Goal: Information Seeking & Learning: Learn about a topic

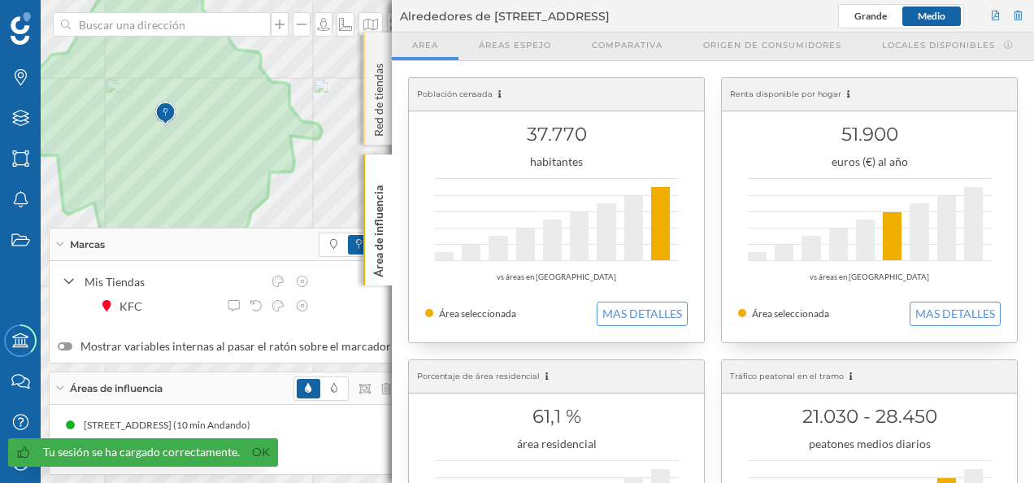
click at [379, 50] on div "Red de tiendas" at bounding box center [377, 89] width 28 height 112
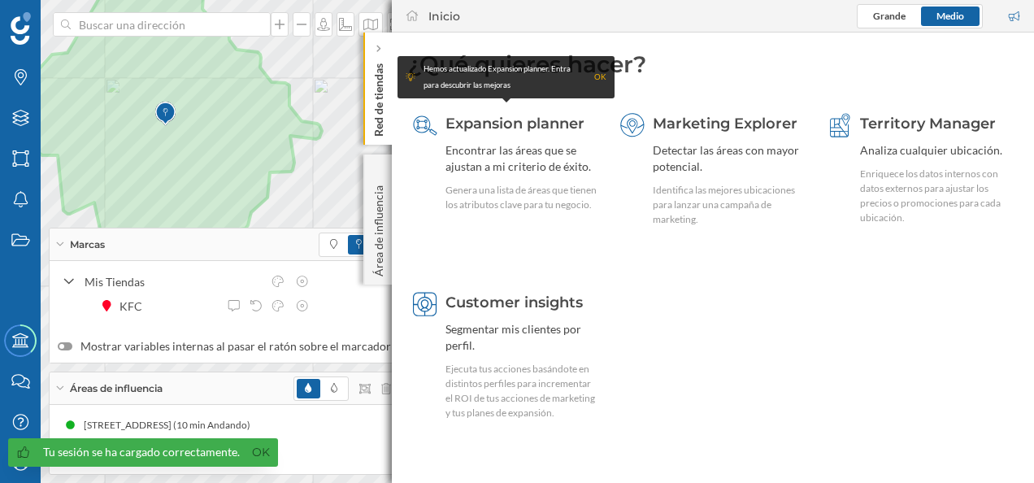
click at [379, 50] on icon at bounding box center [378, 49] width 4 height 7
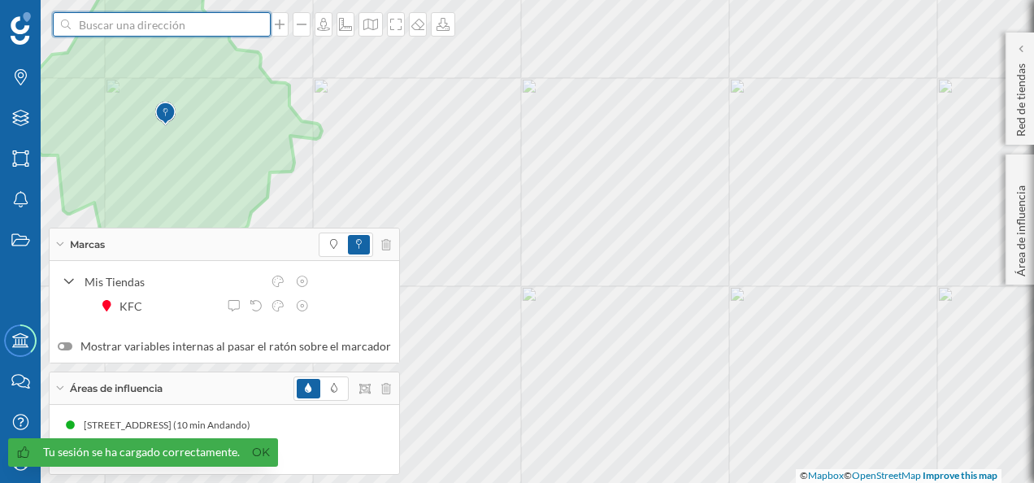
click at [184, 31] on input at bounding box center [162, 24] width 182 height 24
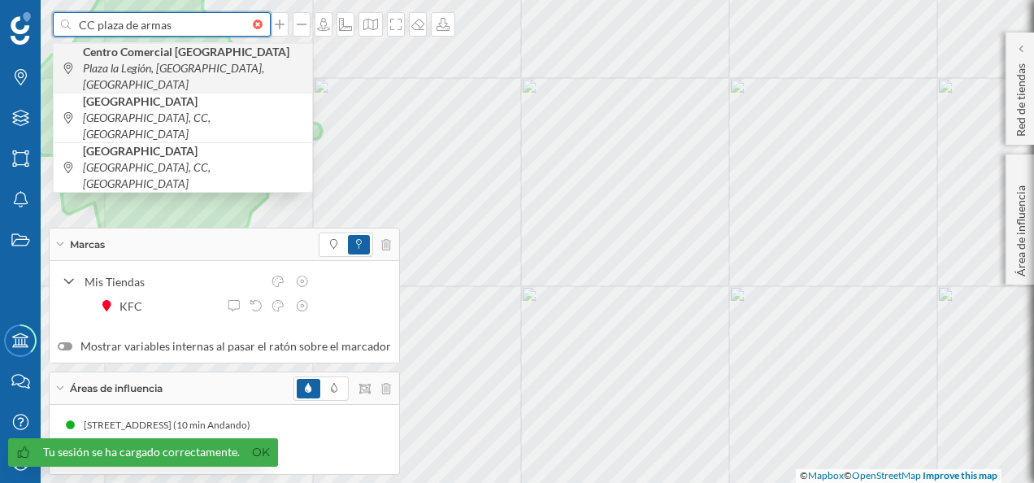
type input "CC plaza de armas"
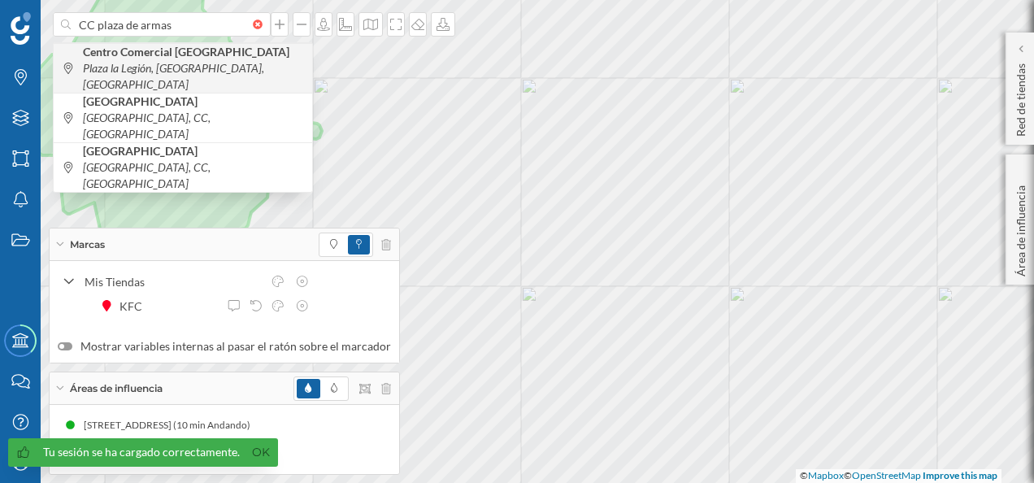
click at [185, 60] on span "Centro Comercial [GEOGRAPHIC_DATA], [GEOGRAPHIC_DATA], [GEOGRAPHIC_DATA]" at bounding box center [193, 68] width 221 height 49
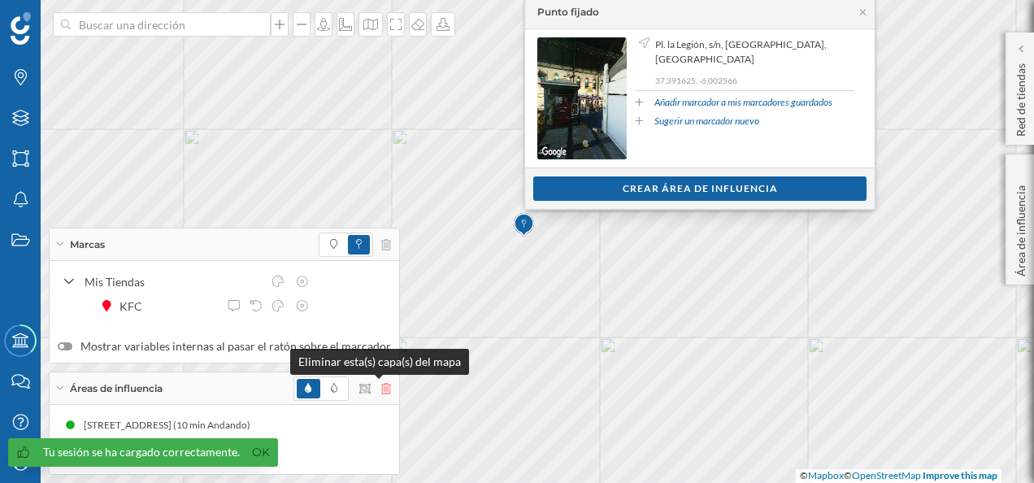
click at [381, 393] on icon at bounding box center [386, 388] width 10 height 11
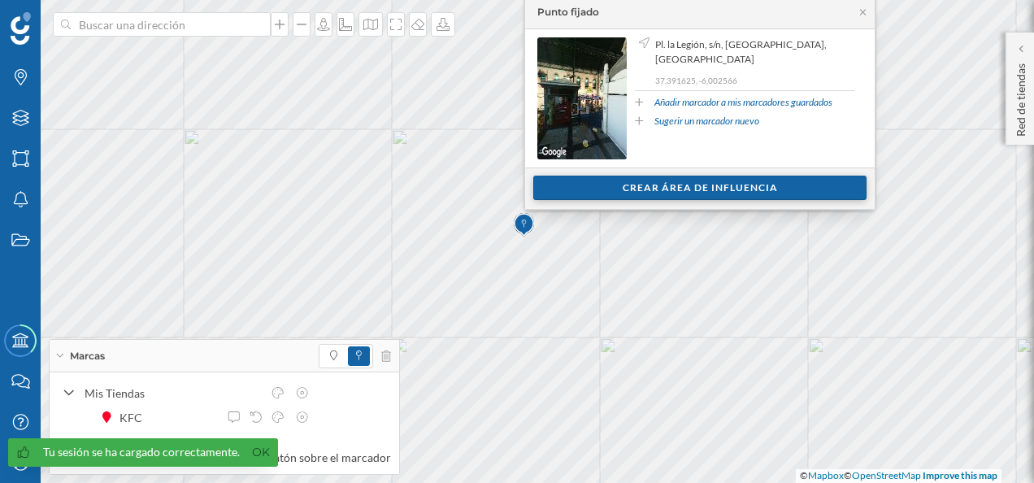
click at [691, 189] on div "Crear área de influencia" at bounding box center [699, 188] width 333 height 24
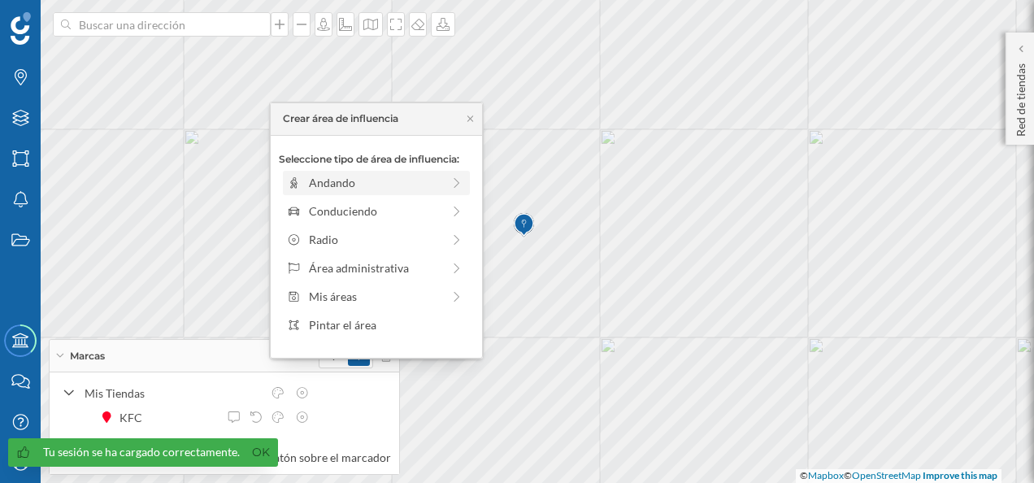
click at [361, 178] on div "Andando" at bounding box center [375, 182] width 132 height 17
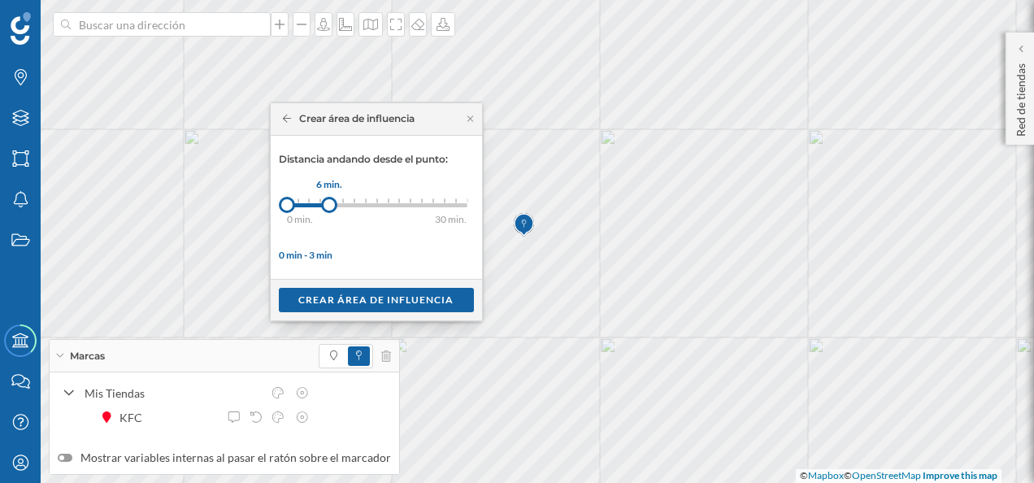
drag, startPoint x: 307, startPoint y: 203, endPoint x: 328, endPoint y: 201, distance: 21.3
click at [328, 201] on div at bounding box center [329, 205] width 16 height 16
drag, startPoint x: 328, startPoint y: 201, endPoint x: 378, endPoint y: 206, distance: 49.9
click at [377, 206] on div at bounding box center [377, 205] width 16 height 16
click at [375, 310] on div "Crear área de influencia" at bounding box center [375, 299] width 171 height 24
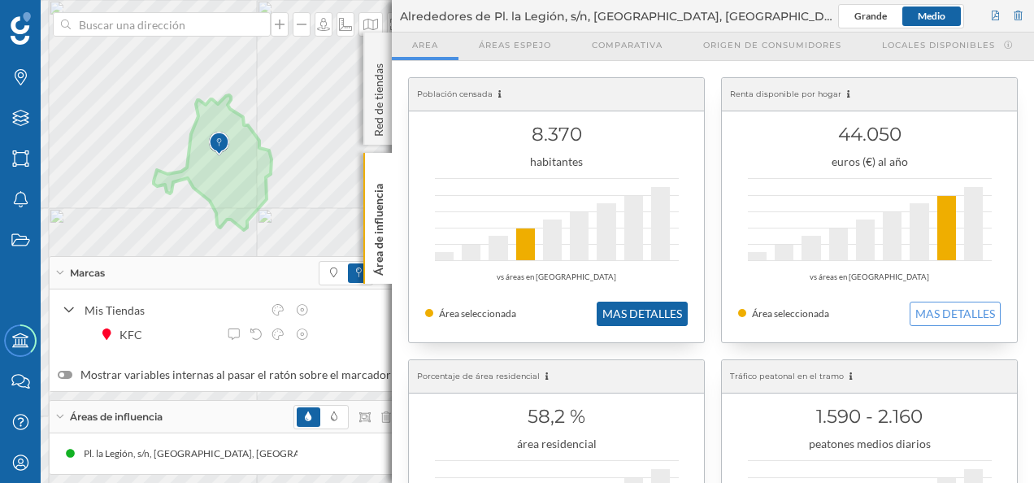
click at [657, 310] on button "MAS DETALLES" at bounding box center [641, 313] width 91 height 24
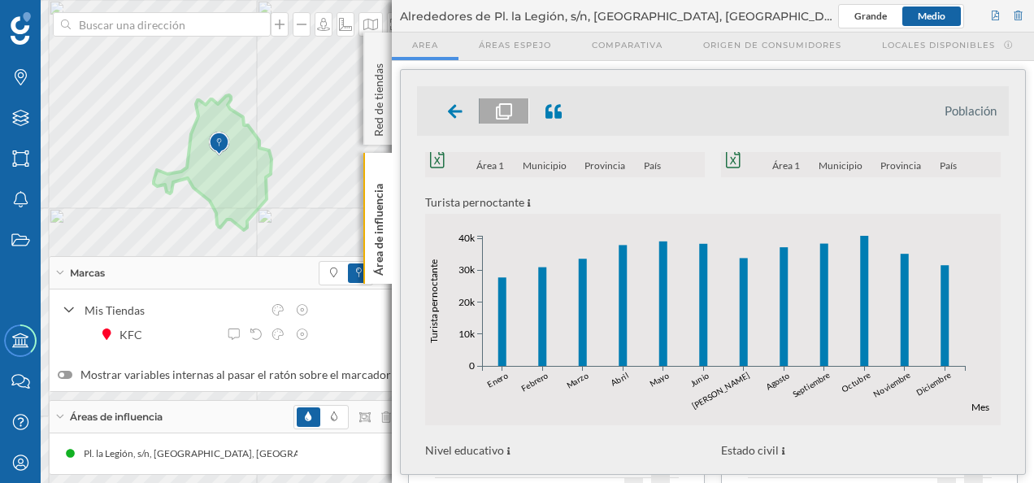
scroll to position [488, 0]
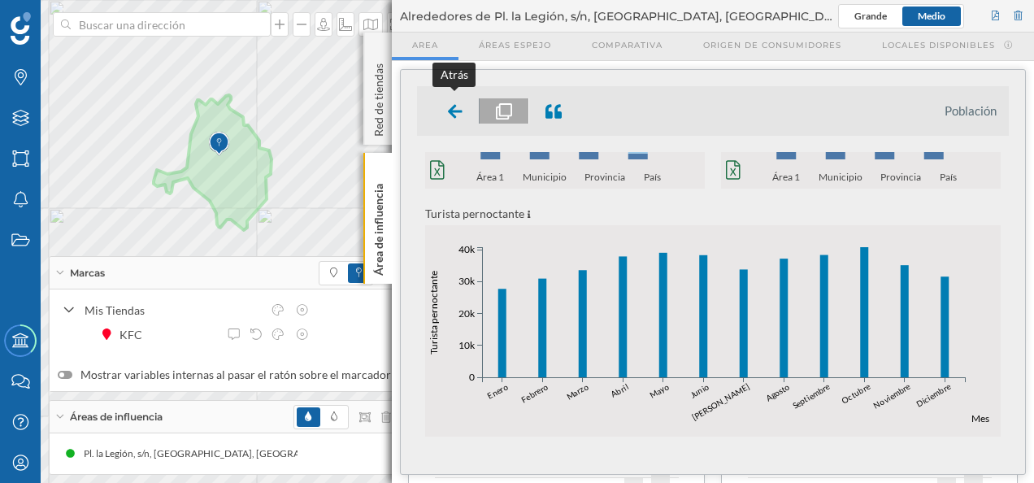
click at [457, 111] on icon at bounding box center [455, 111] width 15 height 14
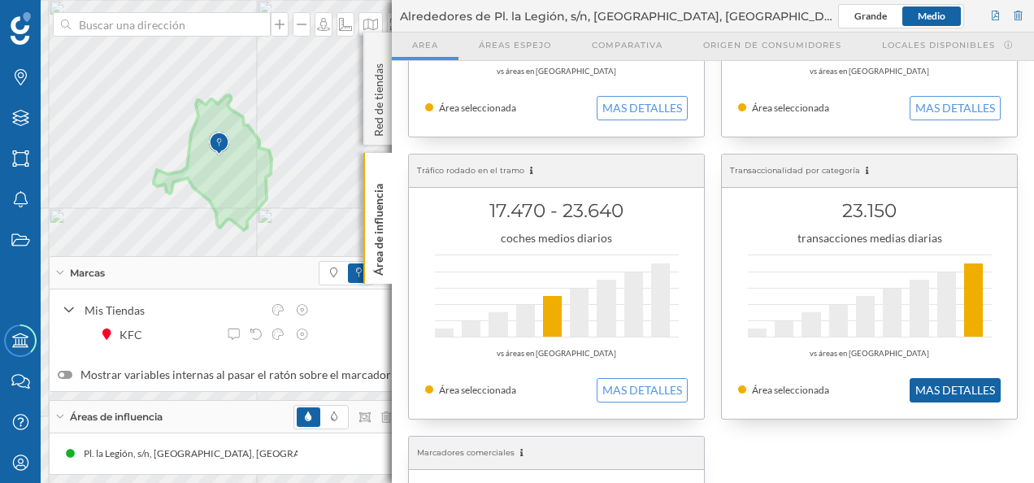
click at [948, 386] on button "MAS DETALLES" at bounding box center [954, 390] width 91 height 24
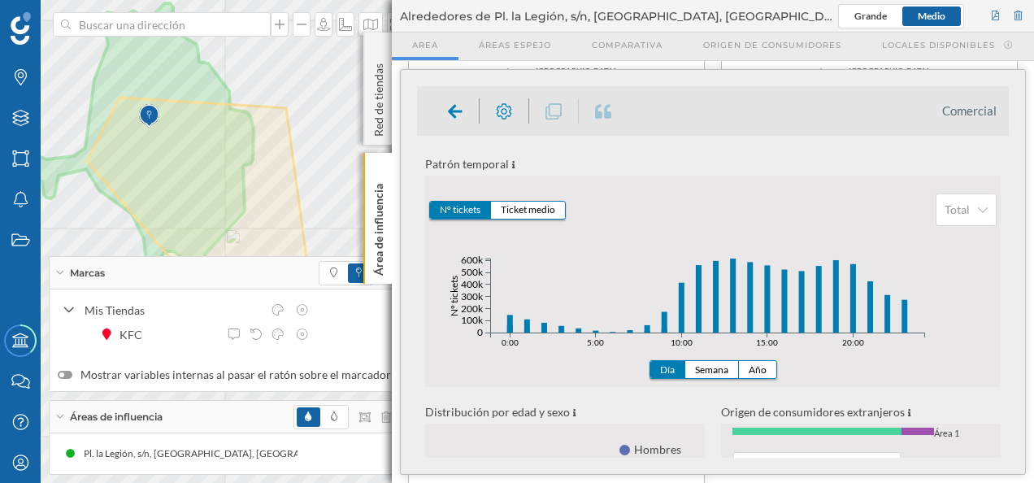
scroll to position [0, 0]
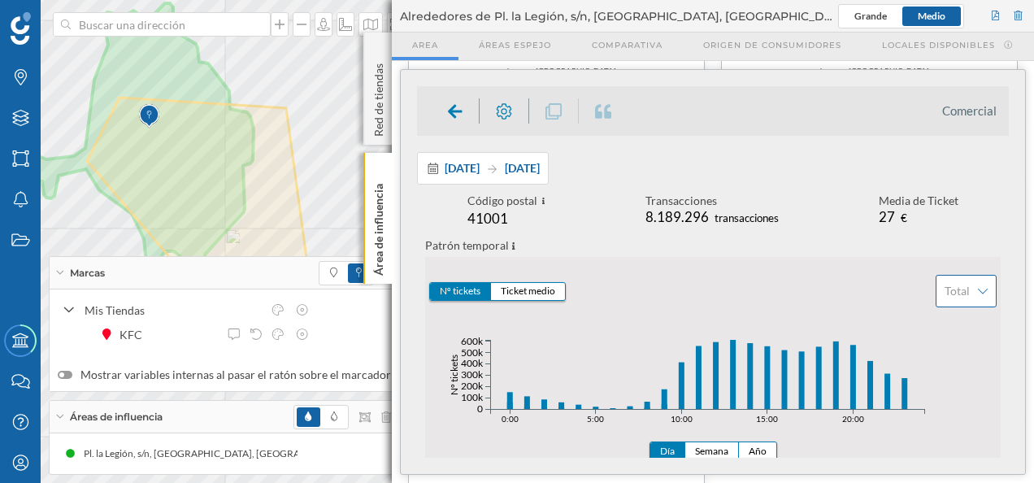
click at [971, 293] on div "Total" at bounding box center [965, 291] width 61 height 33
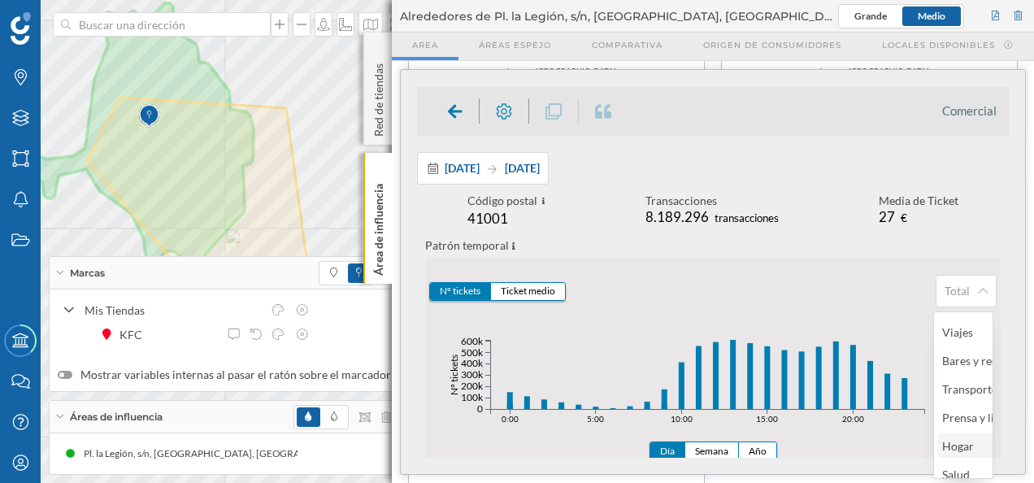
scroll to position [134, 0]
click at [962, 391] on div "Bares y restaurantes" at bounding box center [993, 394] width 102 height 14
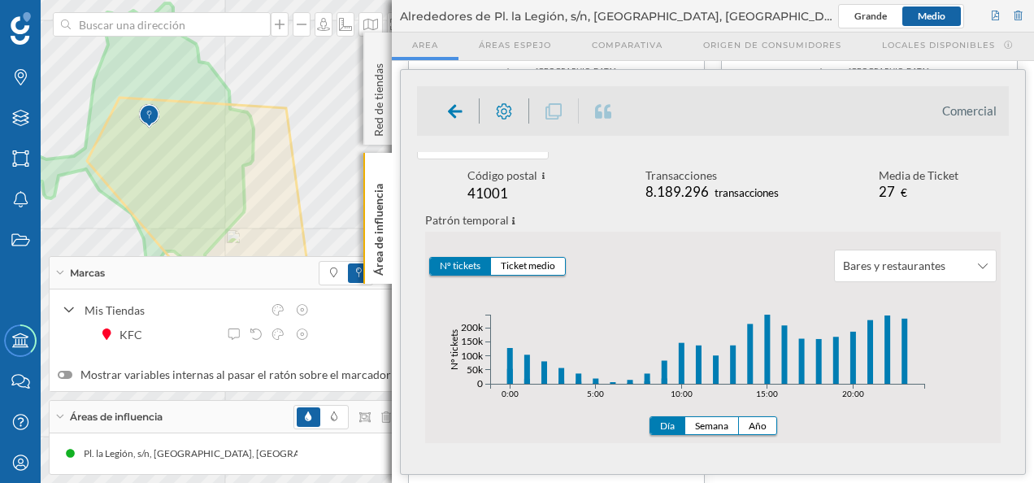
scroll to position [0, 0]
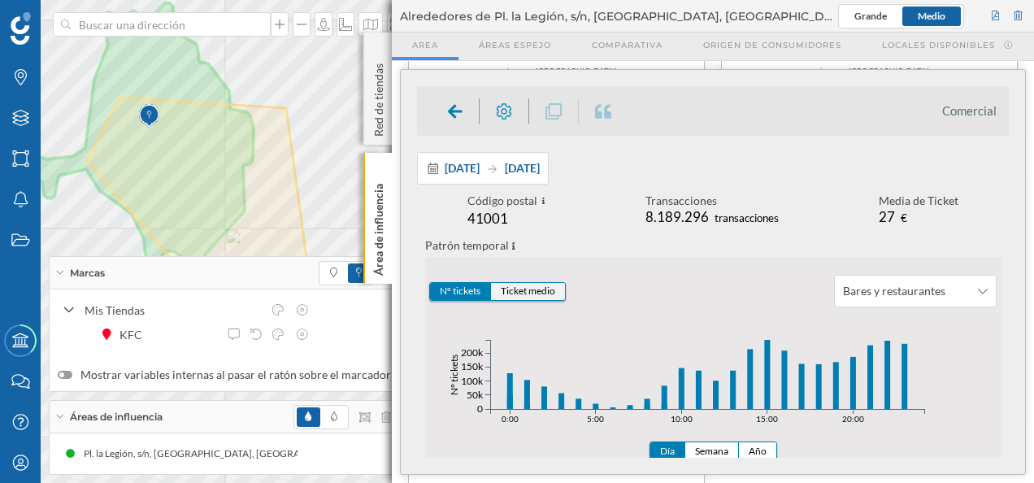
click at [535, 289] on button "Ticket medio" at bounding box center [528, 291] width 74 height 17
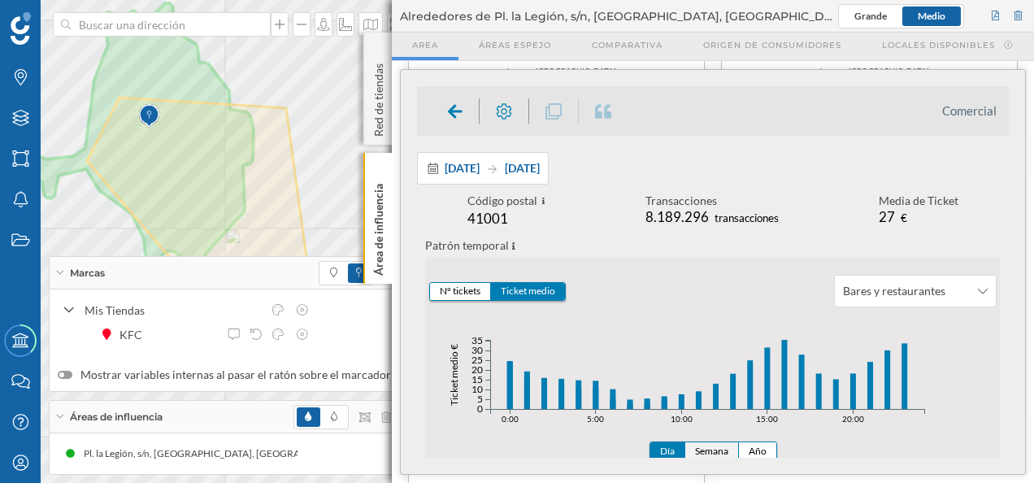
click at [710, 451] on button "Semana" at bounding box center [712, 450] width 54 height 17
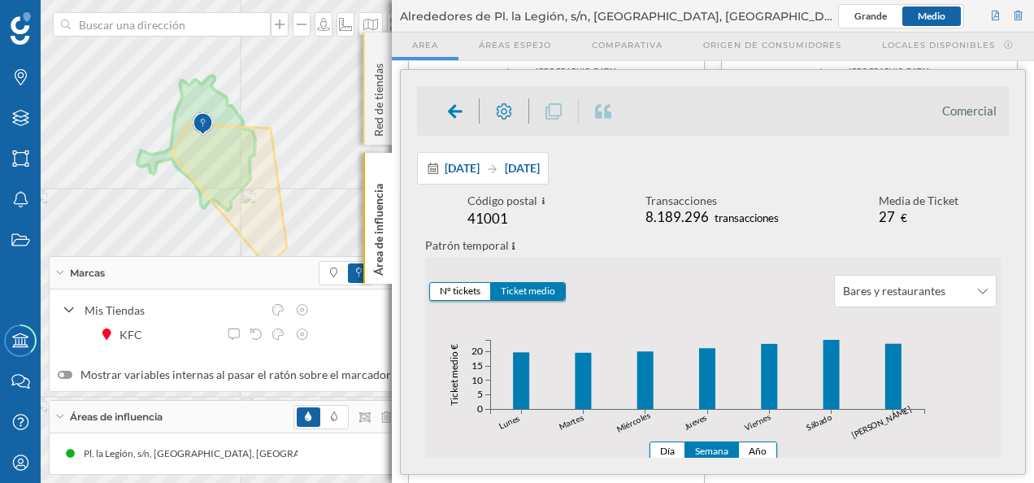
click at [379, 50] on div "Red de tiendas" at bounding box center [377, 89] width 28 height 112
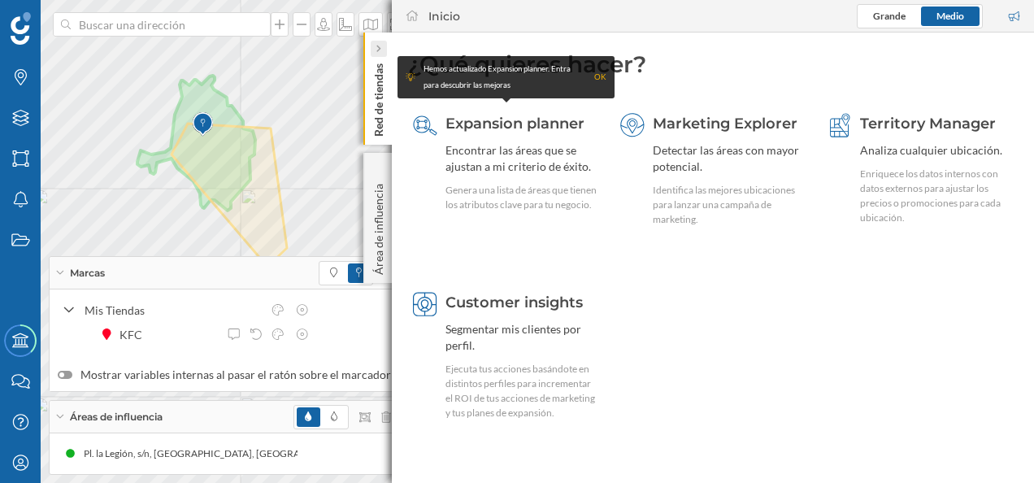
click at [379, 47] on icon at bounding box center [377, 49] width 5 height 8
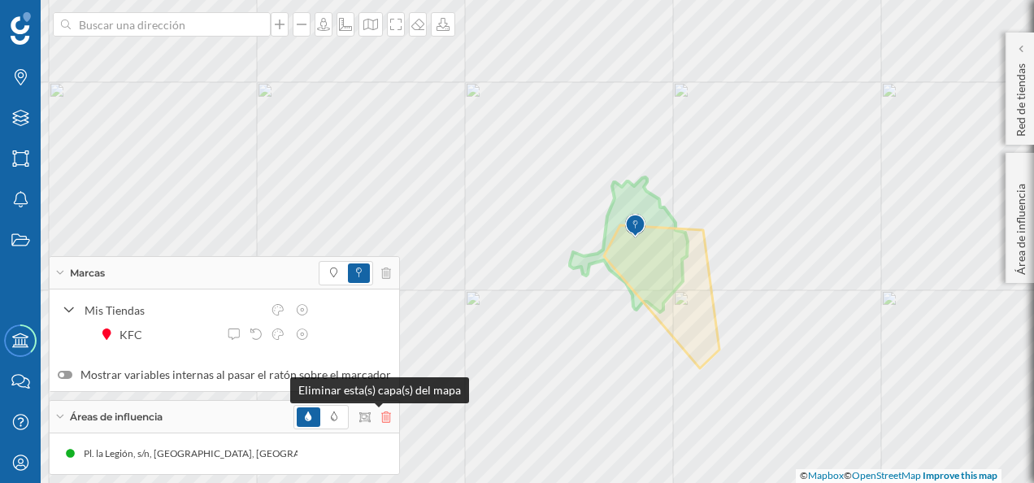
click at [381, 418] on icon at bounding box center [386, 416] width 10 height 11
